Goal: Information Seeking & Learning: Learn about a topic

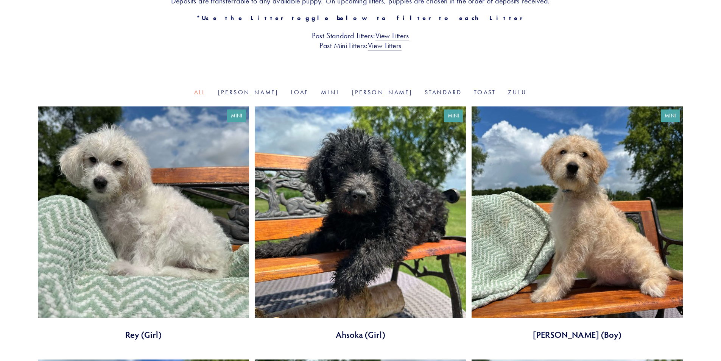
scroll to position [189, 0]
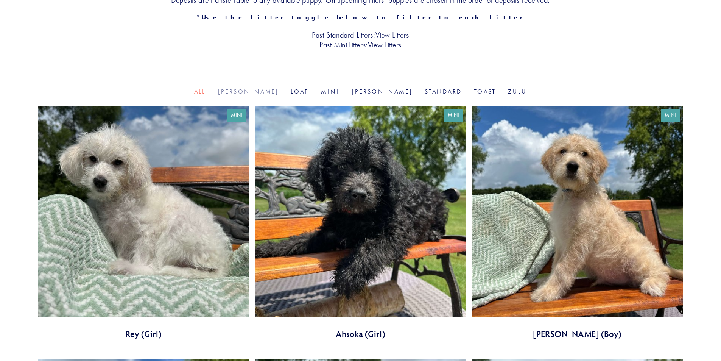
click at [267, 90] on link "[PERSON_NAME]" at bounding box center [248, 91] width 61 height 7
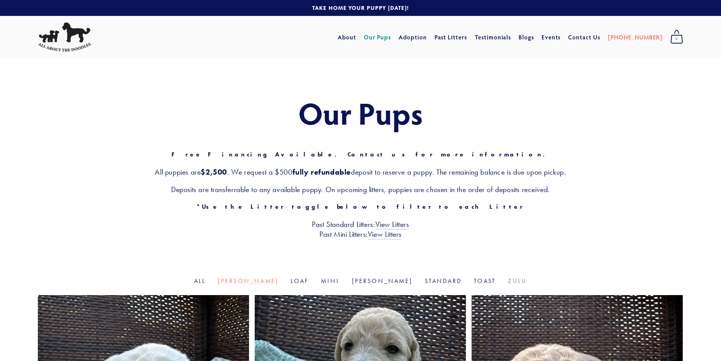
click at [508, 279] on link "Zulu" at bounding box center [517, 280] width 19 height 7
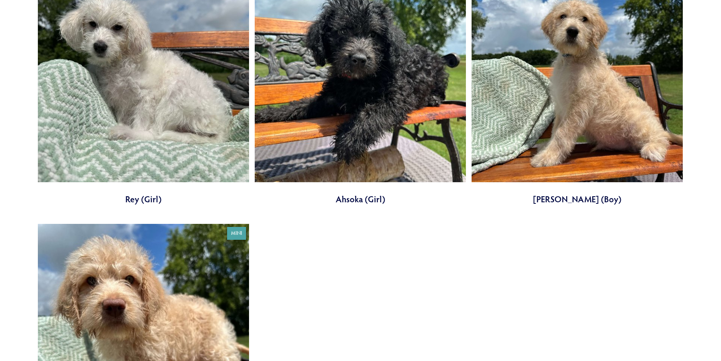
scroll to position [326, 0]
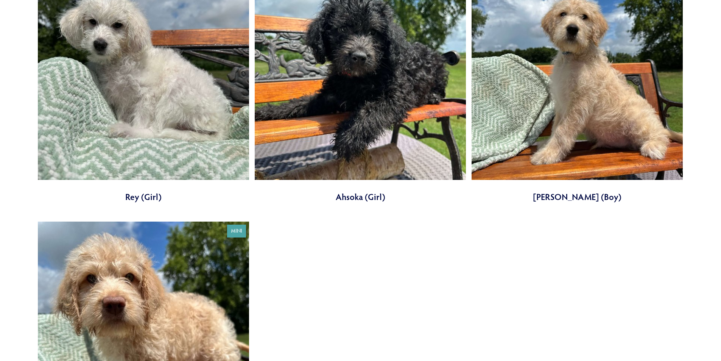
click at [106, 311] on link at bounding box center [143, 338] width 211 height 234
click at [536, 94] on link at bounding box center [576, 86] width 211 height 234
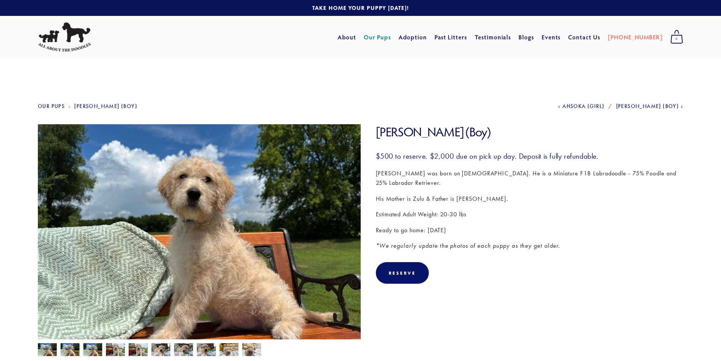
scroll to position [6, 0]
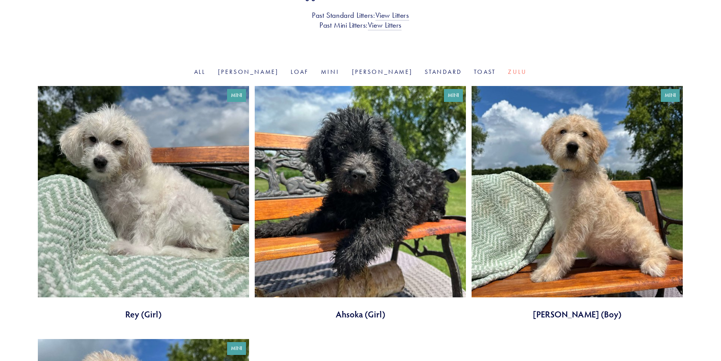
scroll to position [169, 0]
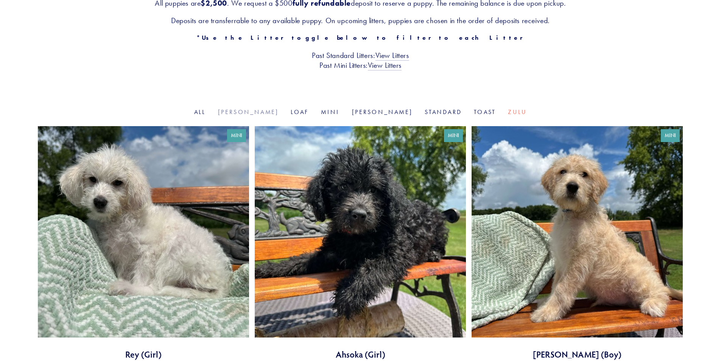
click at [274, 112] on link "[PERSON_NAME]" at bounding box center [248, 111] width 61 height 7
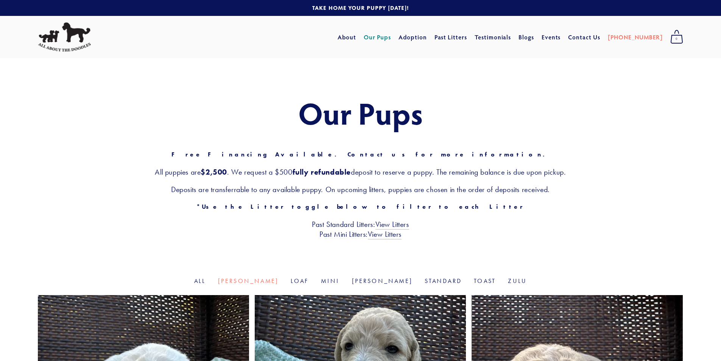
click at [474, 278] on link "Toast" at bounding box center [485, 280] width 22 height 7
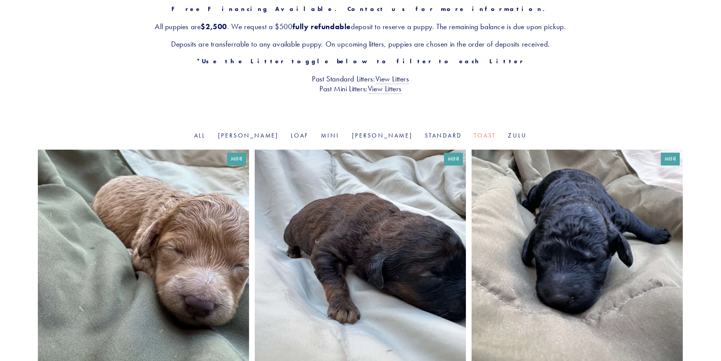
scroll to position [149, 0]
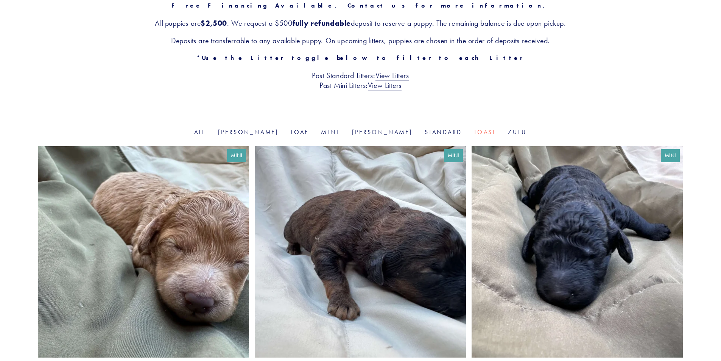
click at [155, 242] on link at bounding box center [143, 263] width 211 height 234
